Goal: Transaction & Acquisition: Purchase product/service

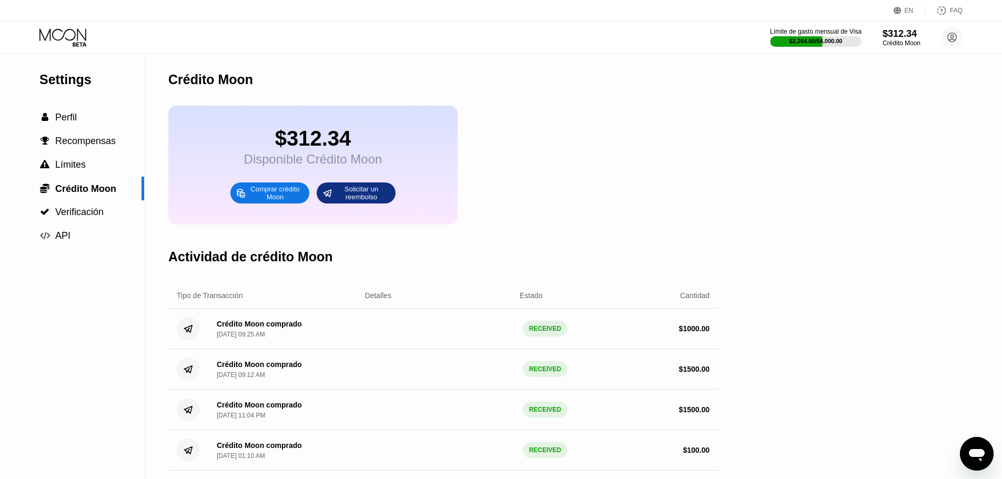
click at [73, 42] on icon at bounding box center [63, 37] width 49 height 18
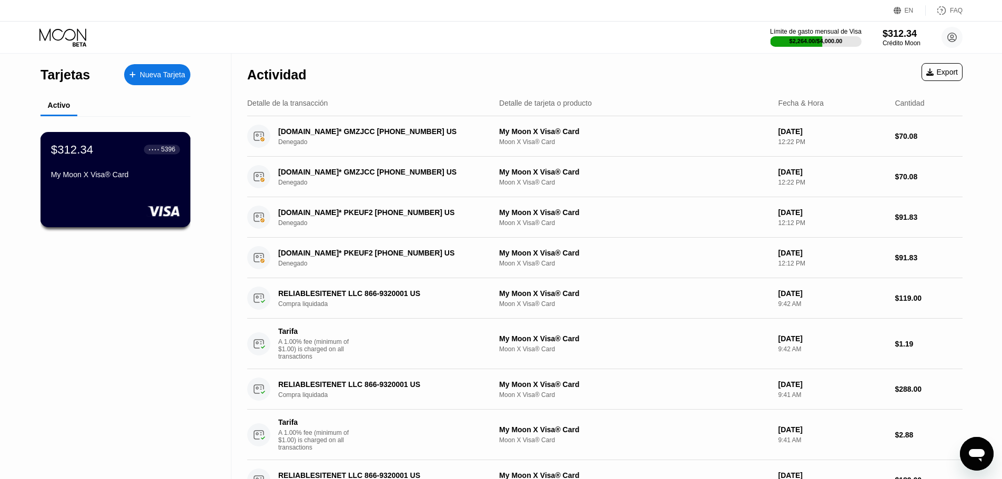
click at [115, 141] on div "$312.34 ● ● ● ● 5396 My Moon X Visa® Card" at bounding box center [116, 179] width 150 height 95
click at [115, 167] on div "$312.34 ● ● ● ● 5396 My Moon X Visa® Card" at bounding box center [115, 163] width 129 height 41
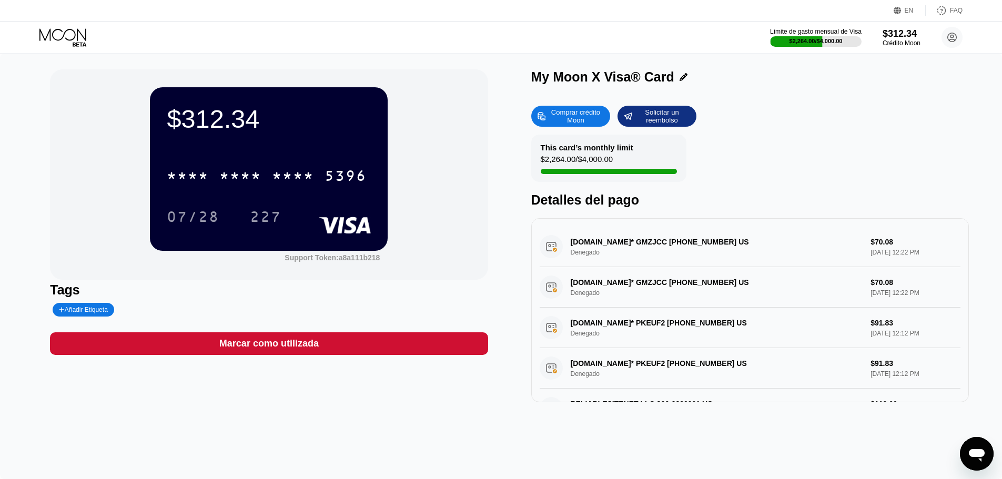
click at [274, 211] on div "227" at bounding box center [266, 218] width 32 height 17
click at [896, 31] on div "$312.34" at bounding box center [901, 33] width 38 height 11
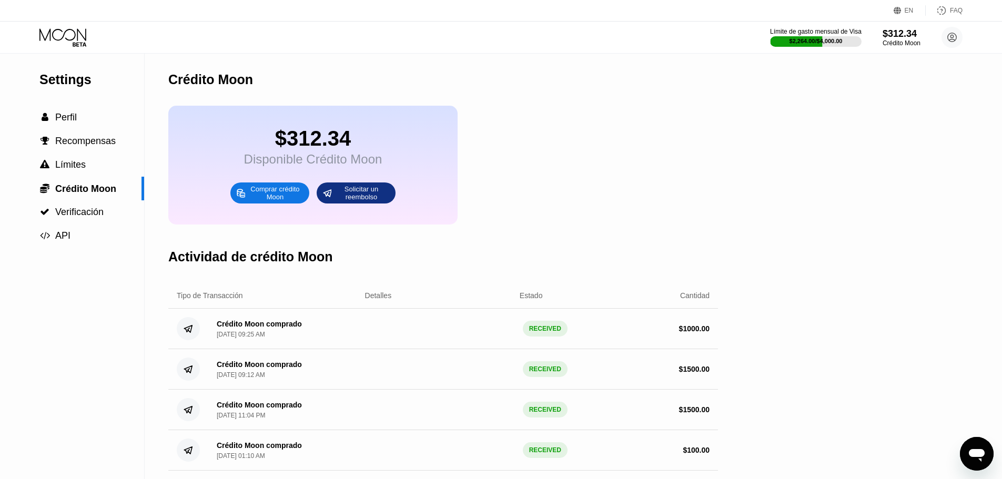
click at [65, 53] on div "Límite de gasto mensual de Visa $2,264.00 / $4,000.00 $312.34 Crédito Moon dasd…" at bounding box center [501, 38] width 1002 height 32
click at [71, 27] on div "Límite de gasto mensual de Visa $2,264.00 / $4,000.00 $312.34 Crédito Moon dasd…" at bounding box center [501, 38] width 1002 height 32
click at [70, 32] on icon at bounding box center [63, 37] width 49 height 18
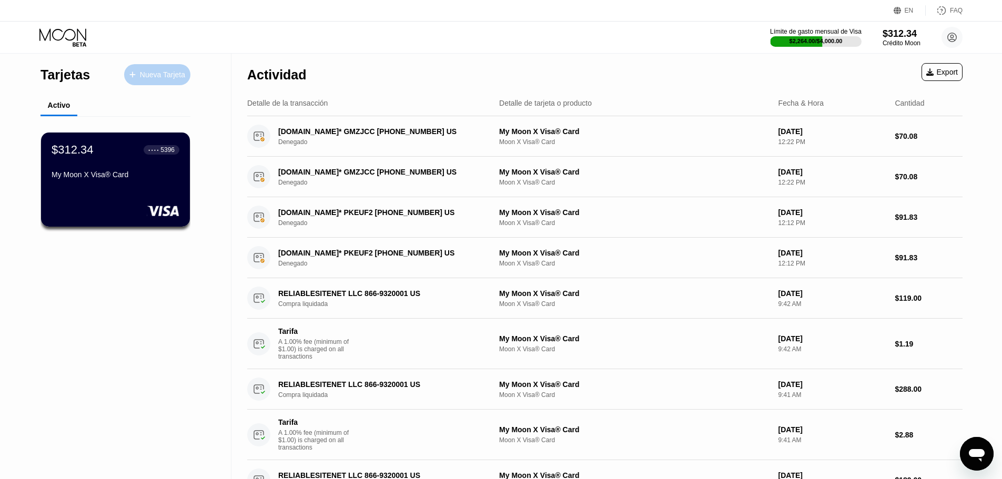
click at [156, 77] on div "Nueva Tarjeta" at bounding box center [162, 74] width 45 height 9
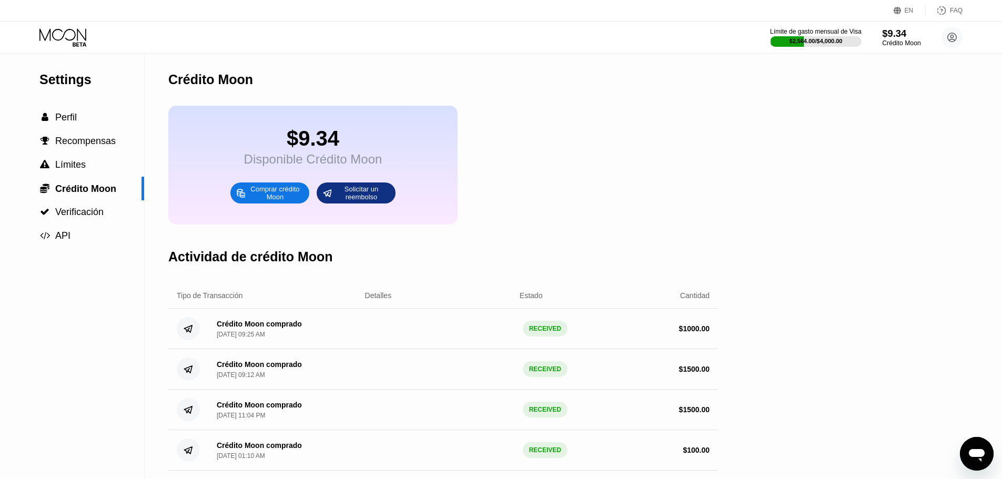
click at [902, 45] on div "Crédito Moon" at bounding box center [901, 42] width 38 height 7
drag, startPoint x: 69, startPoint y: 45, endPoint x: 76, endPoint y: 49, distance: 8.0
click at [69, 45] on icon at bounding box center [63, 37] width 49 height 18
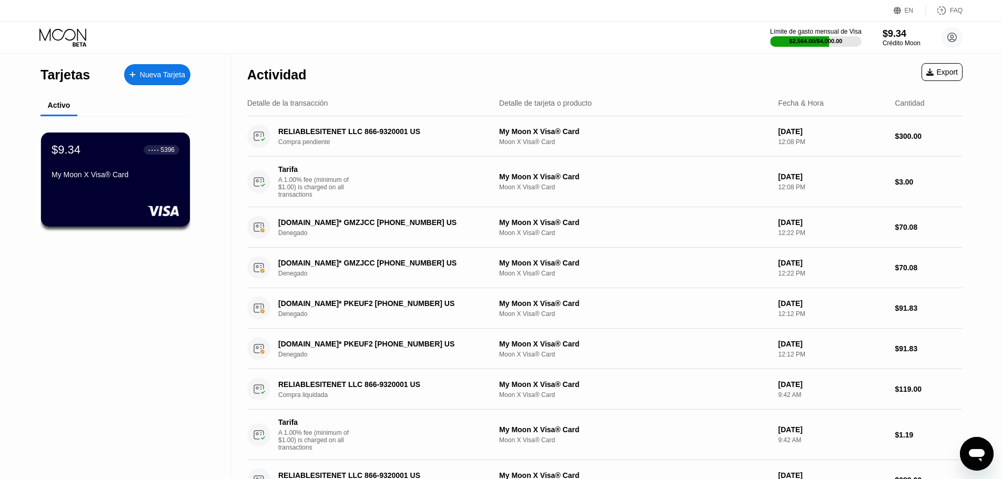
click at [169, 75] on div "Nueva Tarjeta" at bounding box center [162, 74] width 45 height 9
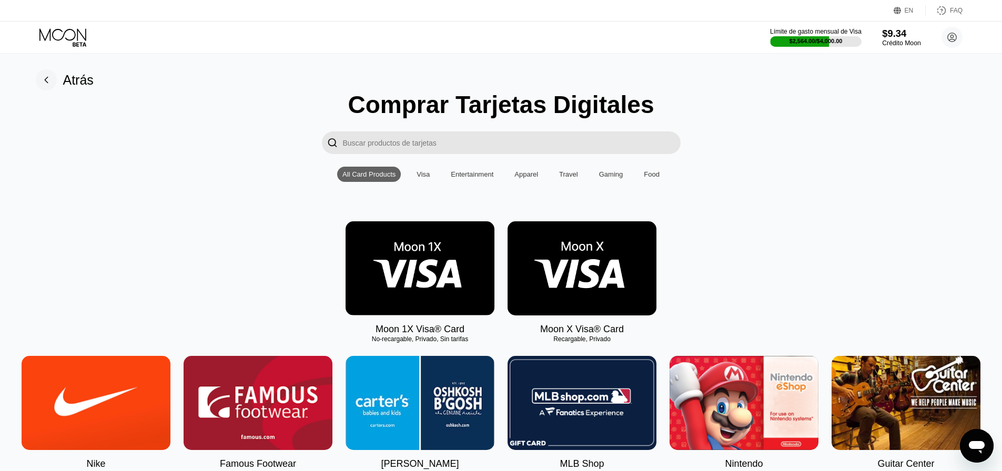
click at [906, 34] on div "$9.34" at bounding box center [901, 33] width 38 height 11
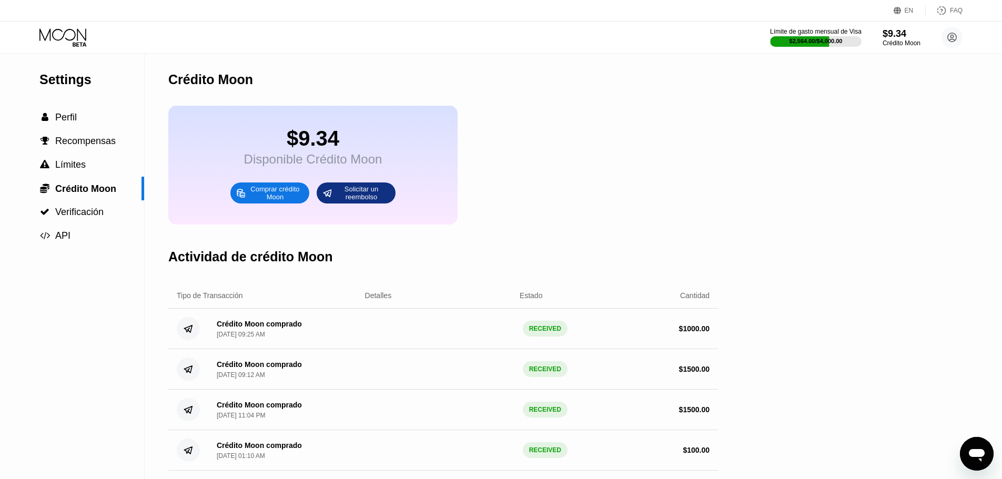
click at [269, 201] on div "Comprar crédito Moon" at bounding box center [275, 193] width 58 height 17
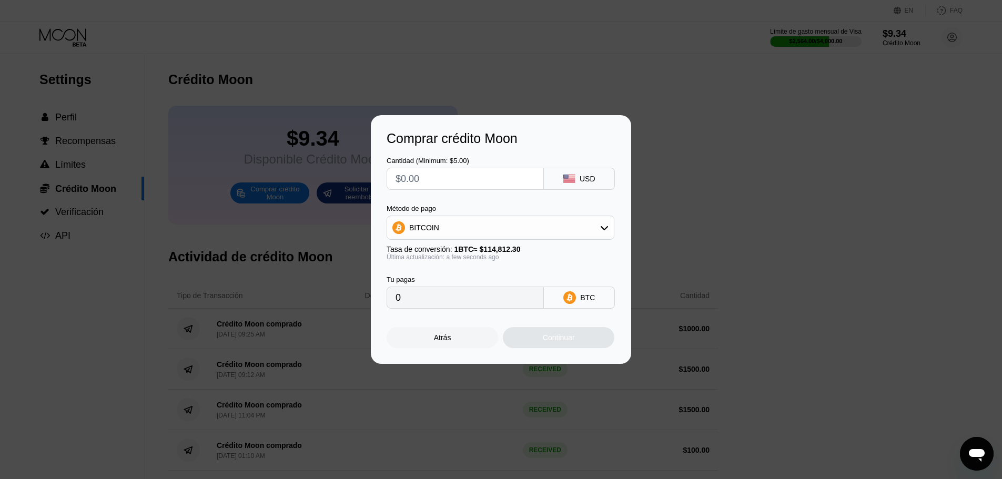
click at [409, 177] on input "text" at bounding box center [465, 178] width 139 height 21
type input "$1"
type input "0.00000871"
type input "$14"
type input "0.00012194"
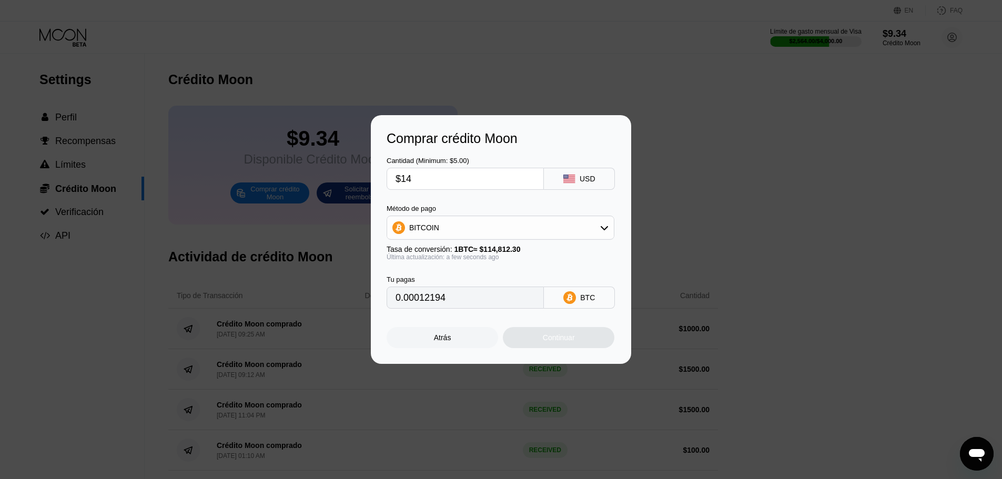
type input "$140"
type input "0.00121939"
type input "$1400"
type input "0.01219382"
click at [457, 222] on div "BITCOIN" at bounding box center [500, 227] width 227 height 21
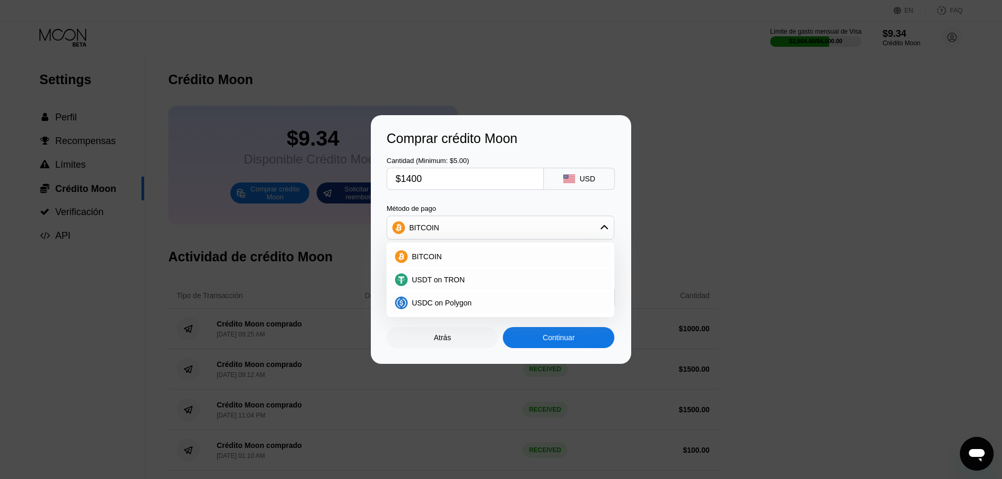
click at [463, 189] on div "Cantidad (Minimum: $5.00) $1400 USD Método de pago BITCOIN BITCOIN USDT on TRON…" at bounding box center [501, 227] width 229 height 163
click at [455, 179] on input "$1400" at bounding box center [465, 178] width 139 height 21
drag, startPoint x: 451, startPoint y: 178, endPoint x: 346, endPoint y: 183, distance: 105.3
click at [353, 184] on div "Comprar crédito Moon Cantidad (Minimum: $5.00) $1400 USD Método de pago BITCOIN…" at bounding box center [501, 239] width 1002 height 249
type input "$1"
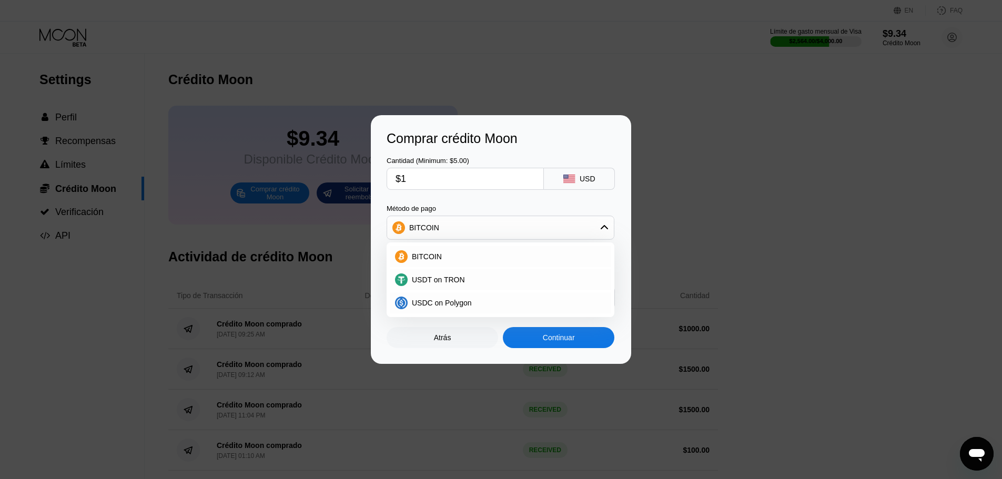
type input "0.00000871"
type input "$13"
type input "0.00011323"
type input "$135"
type input "0.00117584"
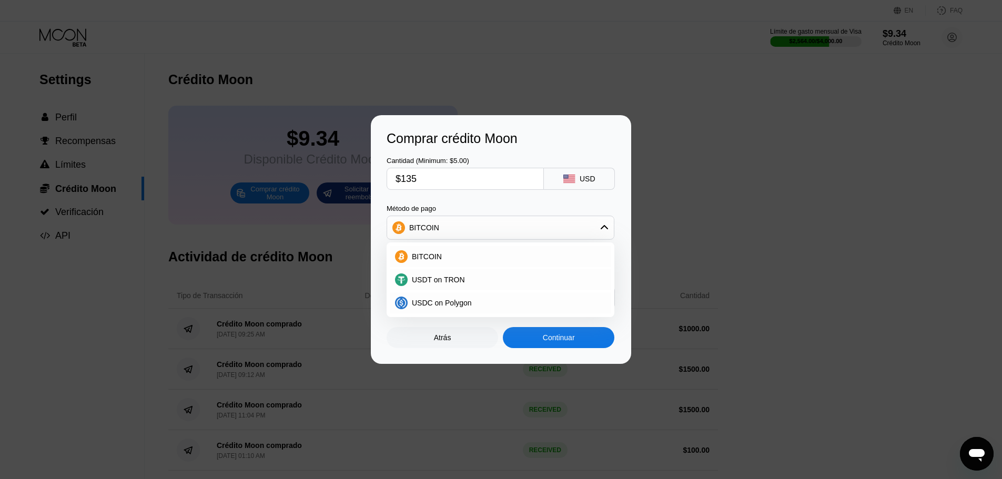
type input "$1350"
type input "0.01175833"
type input "$1350"
click at [424, 278] on span "USDT on TRON" at bounding box center [438, 280] width 53 height 8
type input "1363.64"
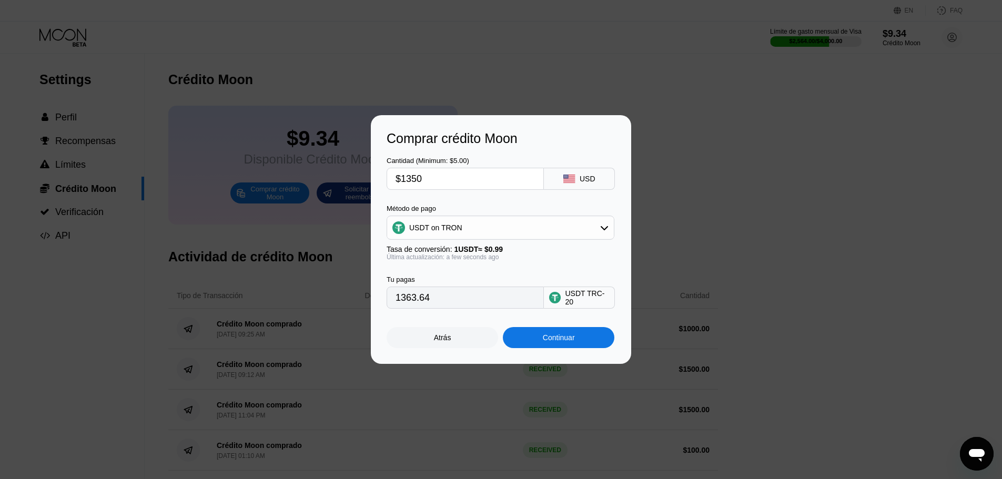
drag, startPoint x: 547, startPoint y: 337, endPoint x: 615, endPoint y: 335, distance: 68.4
click at [547, 337] on div "Continuar" at bounding box center [559, 337] width 32 height 8
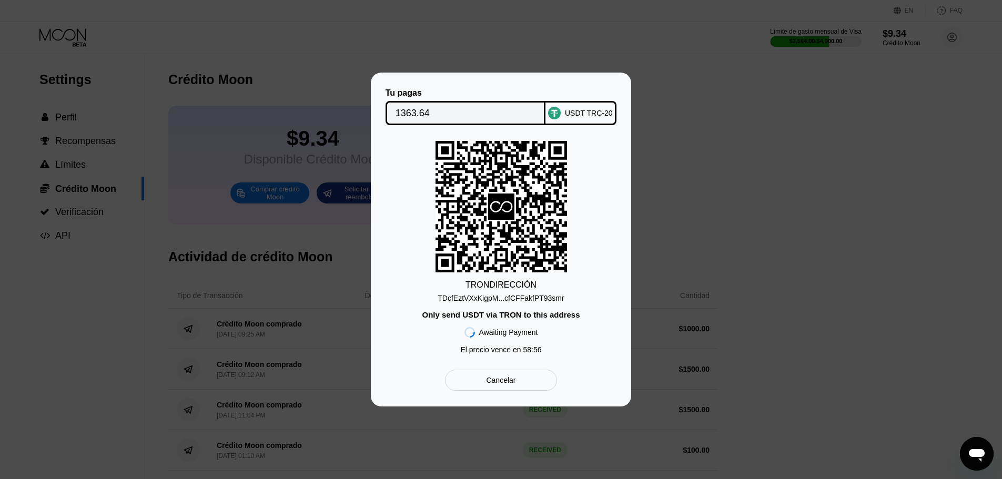
drag, startPoint x: 517, startPoint y: 288, endPoint x: 513, endPoint y: 293, distance: 6.1
click at [517, 288] on div "TRON DIRECCIÓN" at bounding box center [500, 284] width 71 height 9
click at [513, 294] on div "TDcfEztVXxKigpM...cfCFFakfPT93smr" at bounding box center [501, 298] width 126 height 8
click at [457, 107] on input "1363.64" at bounding box center [466, 113] width 140 height 21
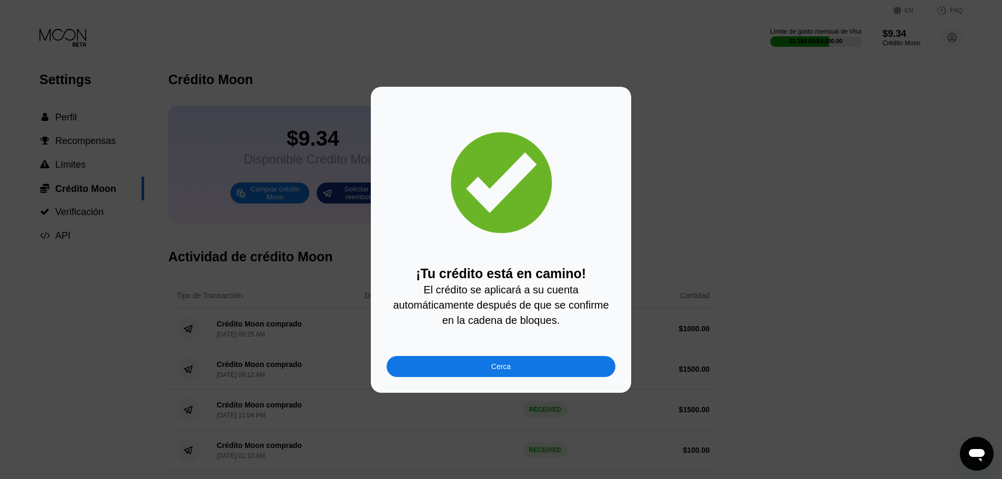
click at [551, 359] on div "¡Tu crédito está en camino! El crédito se aplicará a su cuenta automáticamente …" at bounding box center [501, 240] width 229 height 275
click at [553, 362] on div "Cerca" at bounding box center [501, 366] width 229 height 21
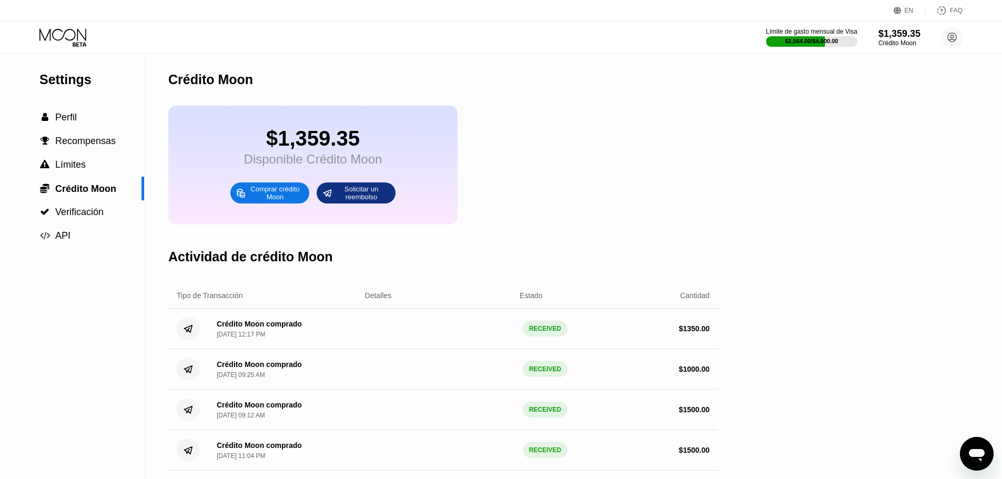
click at [66, 37] on icon at bounding box center [63, 37] width 49 height 18
click at [68, 30] on icon at bounding box center [63, 37] width 49 height 18
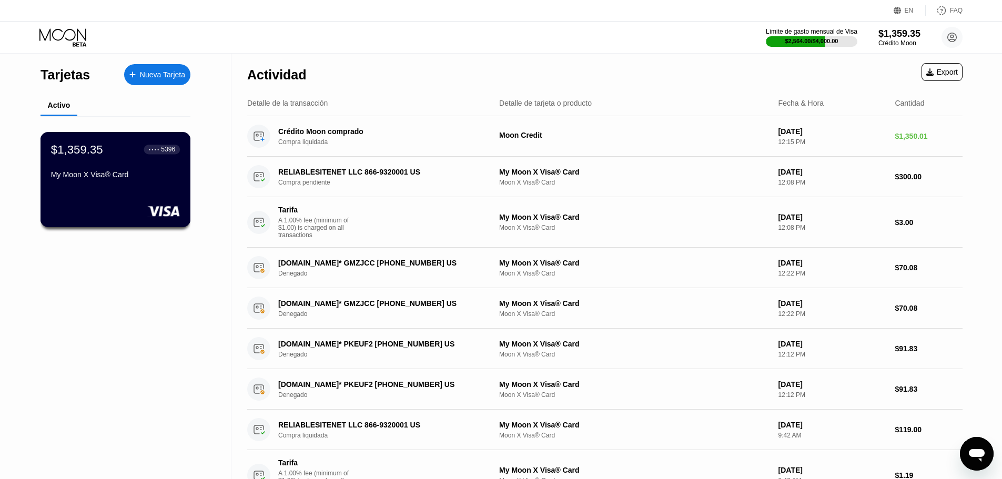
click at [130, 154] on div "$1,359.35 ● ● ● ● 5396" at bounding box center [115, 150] width 129 height 14
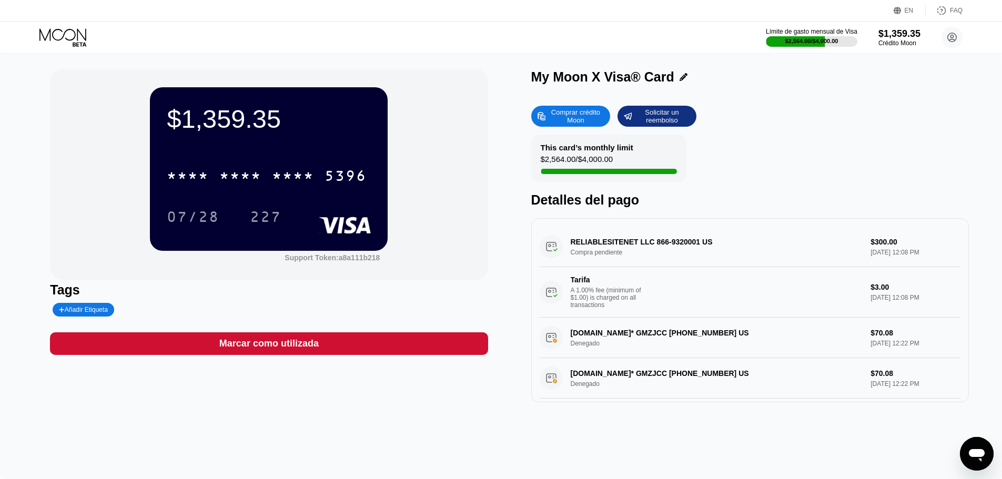
click at [270, 211] on div "227" at bounding box center [265, 217] width 47 height 26
click at [237, 212] on div "07/28 227 Haga clic para copiar" at bounding box center [269, 217] width 204 height 26
click at [237, 215] on div "07/28 227" at bounding box center [269, 217] width 204 height 26
drag, startPoint x: 272, startPoint y: 215, endPoint x: 246, endPoint y: 186, distance: 39.1
click at [272, 216] on div "227" at bounding box center [266, 218] width 32 height 17
